Goal: Information Seeking & Learning: Learn about a topic

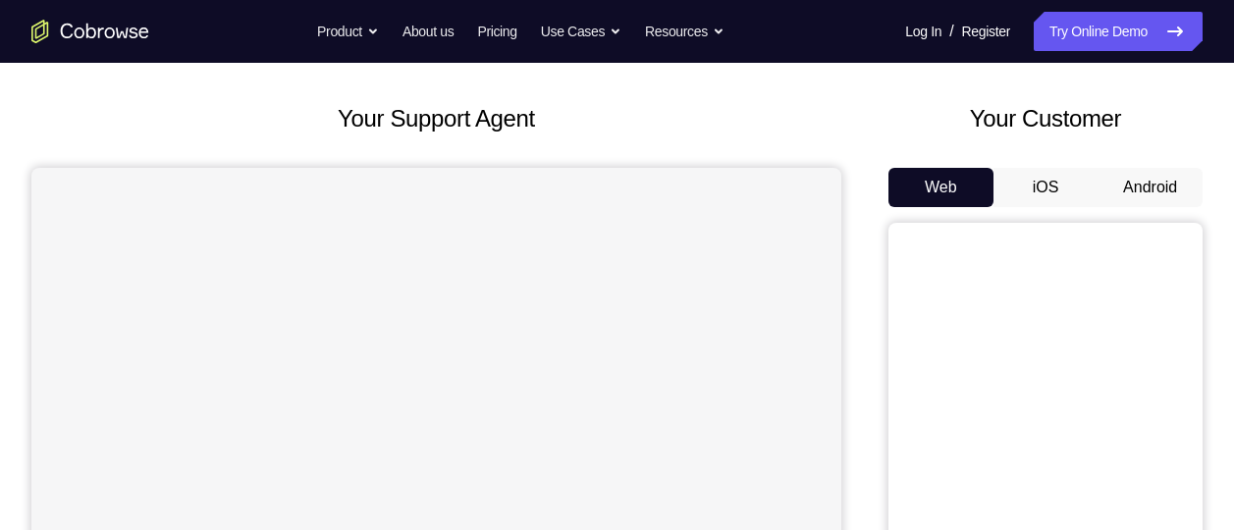
scroll to position [86, 0]
click at [1180, 192] on button "Android" at bounding box center [1149, 188] width 105 height 39
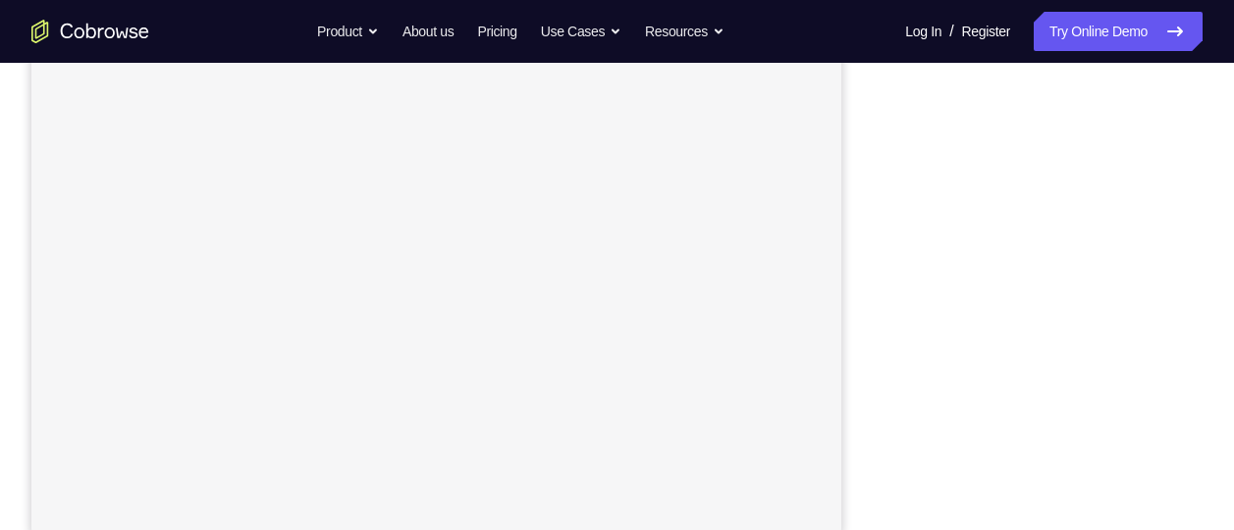
scroll to position [371, 0]
click at [841, 290] on div "Your Support Agent Your Customer Web iOS Android" at bounding box center [616, 179] width 1171 height 725
